Goal: Task Accomplishment & Management: Use online tool/utility

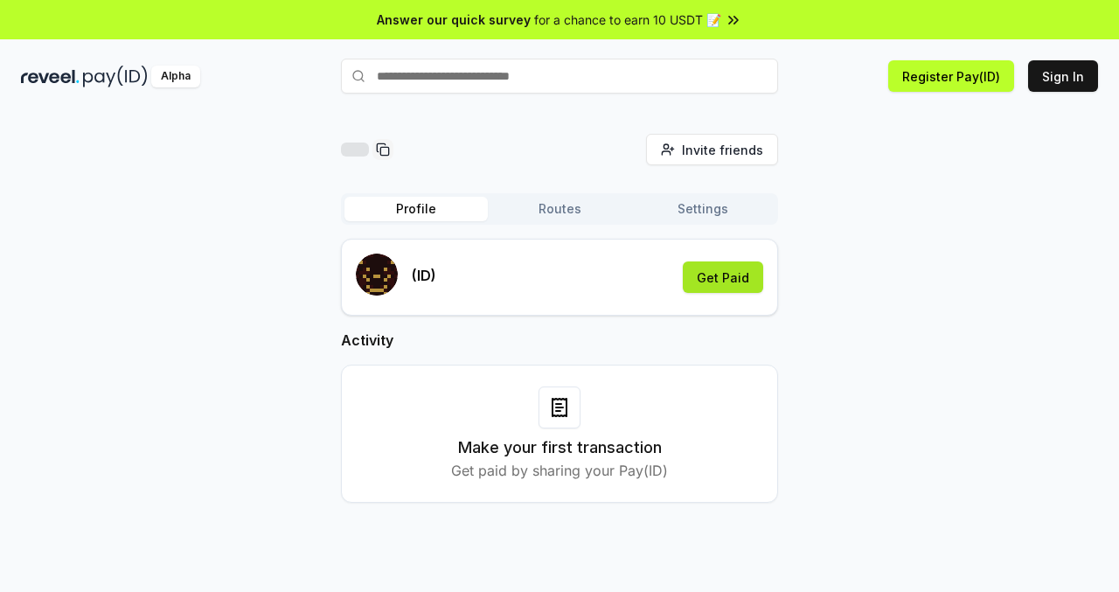
click at [722, 286] on button "Get Paid" at bounding box center [723, 276] width 80 height 31
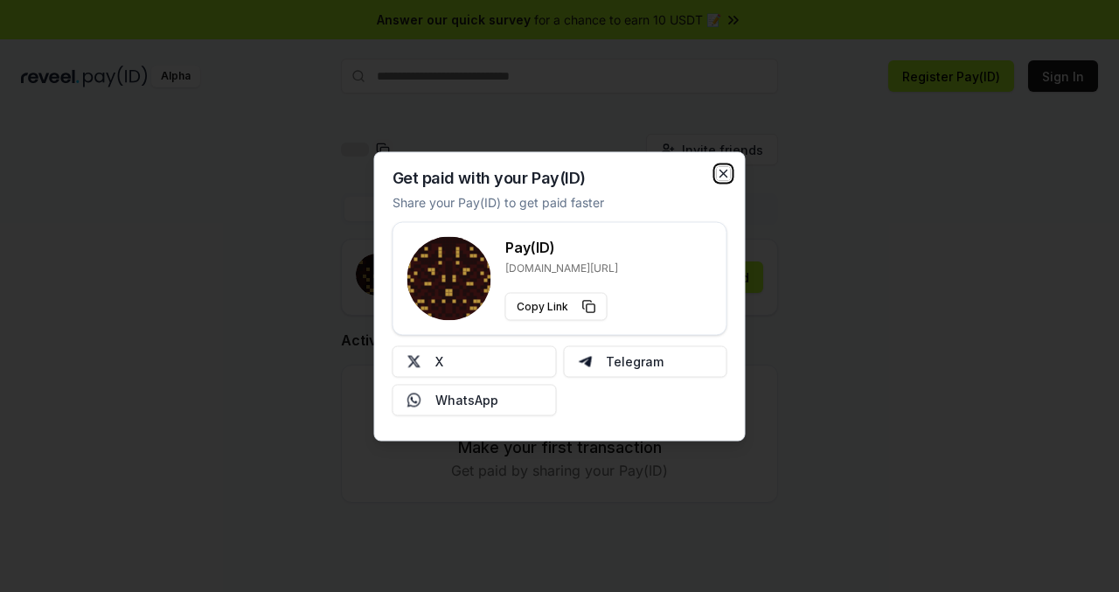
click at [722, 172] on icon "button" at bounding box center [724, 173] width 7 height 7
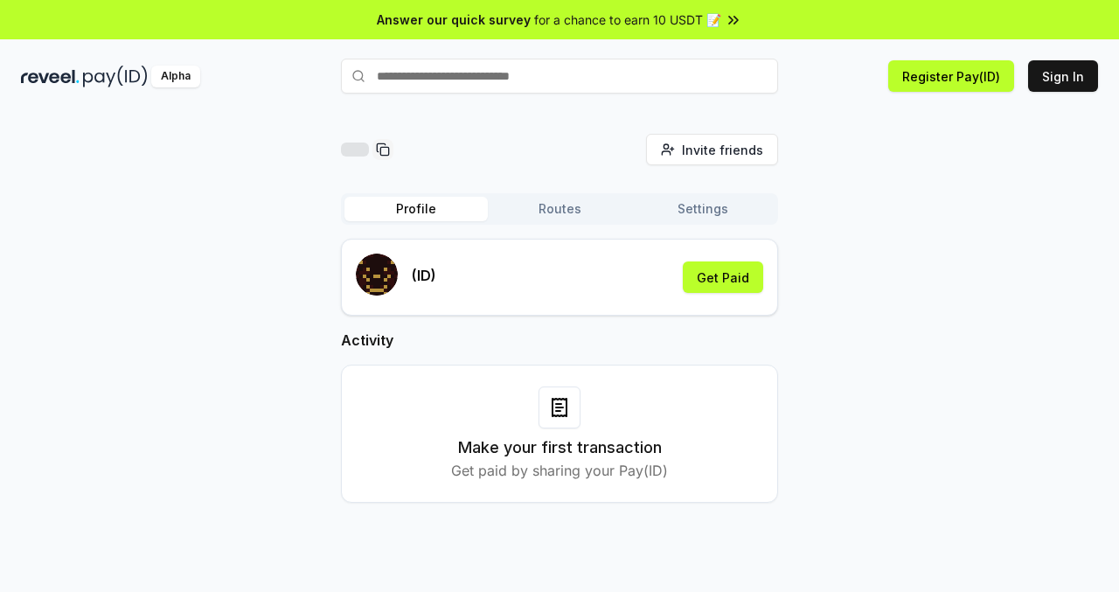
click at [572, 214] on button "Routes" at bounding box center [559, 209] width 143 height 24
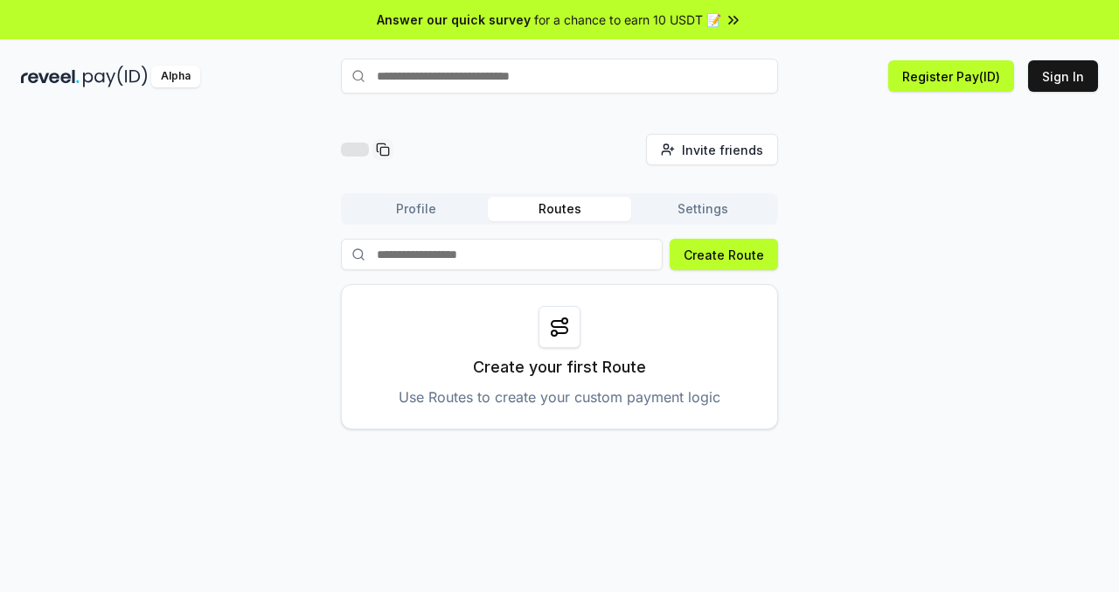
click at [583, 245] on input at bounding box center [502, 254] width 322 height 31
click at [690, 253] on button "Create Route" at bounding box center [724, 254] width 108 height 31
